Goal: Transaction & Acquisition: Purchase product/service

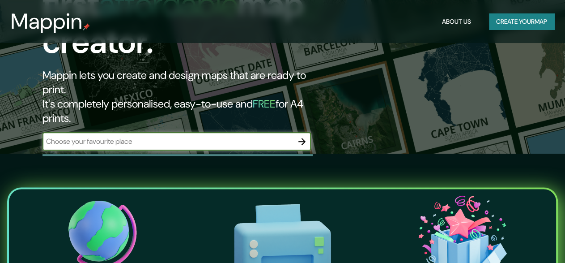
scroll to position [44, 0]
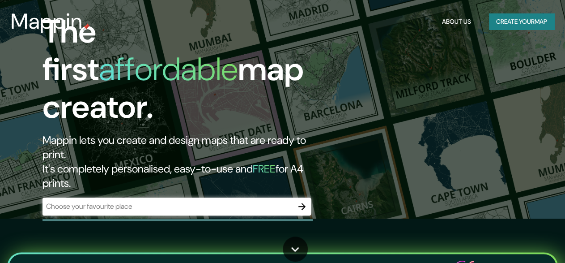
click at [169, 197] on div "​" at bounding box center [177, 206] width 269 height 18
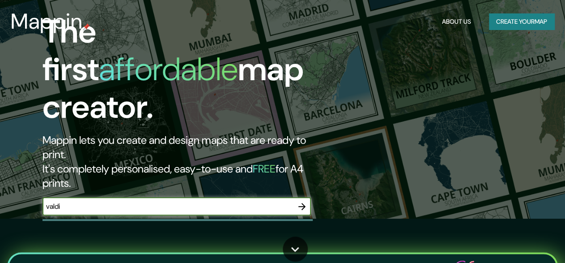
type input "[PERSON_NAME]"
click at [303, 201] on icon "button" at bounding box center [302, 206] width 11 height 11
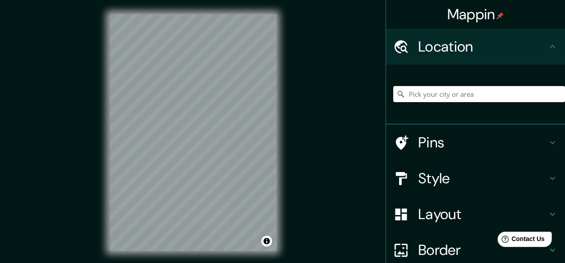
click at [474, 92] on input "Pick your city or area" at bounding box center [480, 94] width 172 height 16
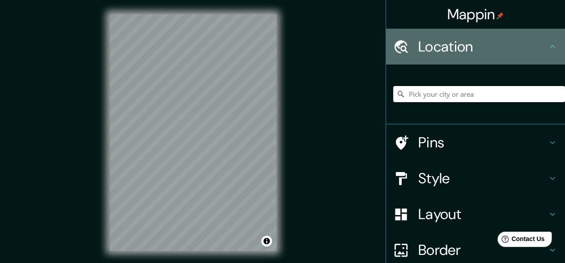
click at [535, 55] on h4 "Location" at bounding box center [483, 47] width 129 height 18
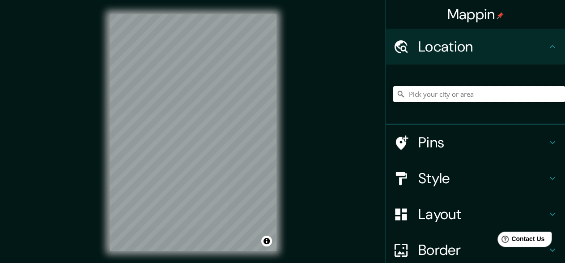
click at [453, 94] on input "Pick your city or area" at bounding box center [480, 94] width 172 height 16
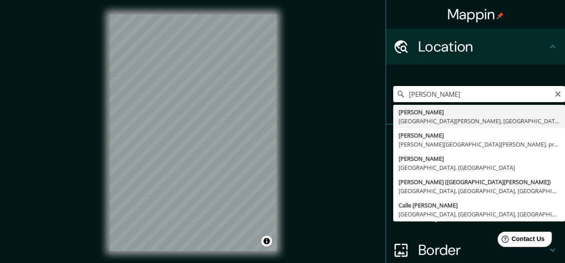
type input "[PERSON_NAME], [GEOGRAPHIC_DATA][PERSON_NAME], [GEOGRAPHIC_DATA]"
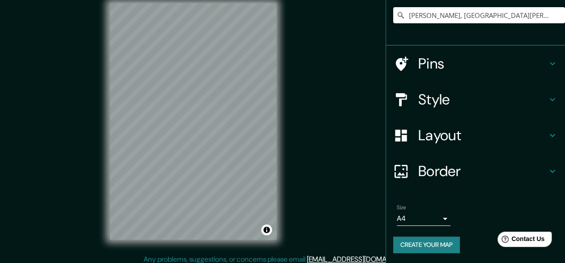
scroll to position [17, 0]
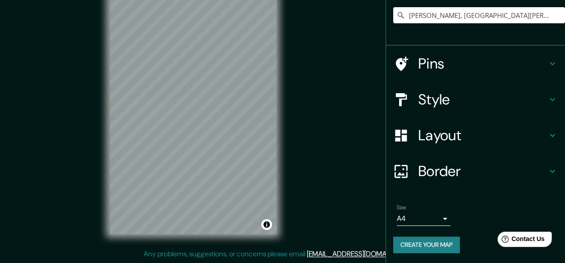
click at [441, 96] on h4 "Style" at bounding box center [483, 99] width 129 height 18
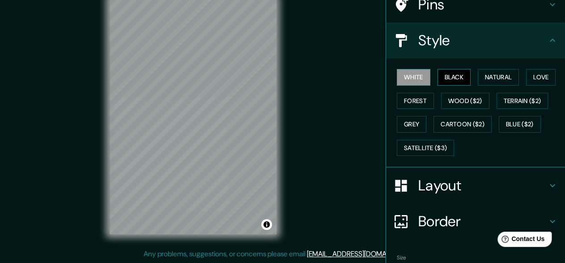
click at [457, 72] on button "Black" at bounding box center [455, 77] width 34 height 17
click at [498, 78] on button "Natural" at bounding box center [498, 77] width 41 height 17
click at [449, 76] on button "Black" at bounding box center [455, 77] width 34 height 17
click at [478, 70] on button "Natural" at bounding box center [498, 77] width 41 height 17
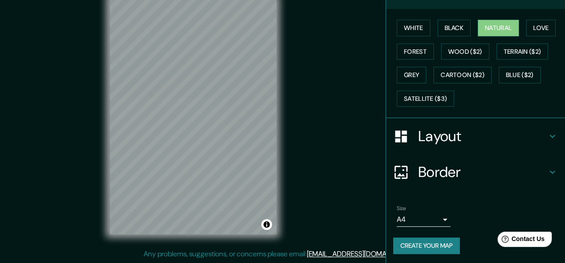
scroll to position [128, 0]
click at [432, 244] on button "Create your map" at bounding box center [427, 245] width 67 height 17
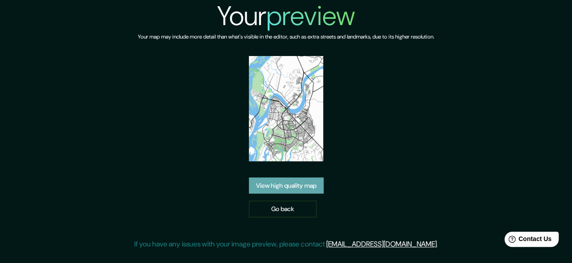
click at [288, 188] on link "View high quality map" at bounding box center [286, 185] width 75 height 17
